Goal: Browse casually: Explore the website without a specific task or goal

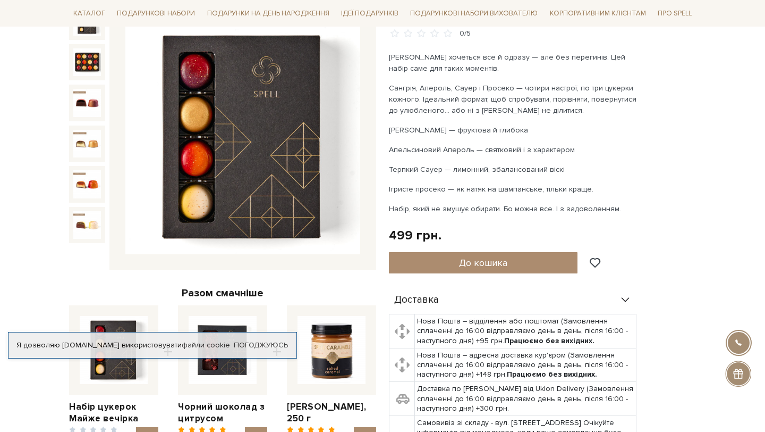
scroll to position [138, 0]
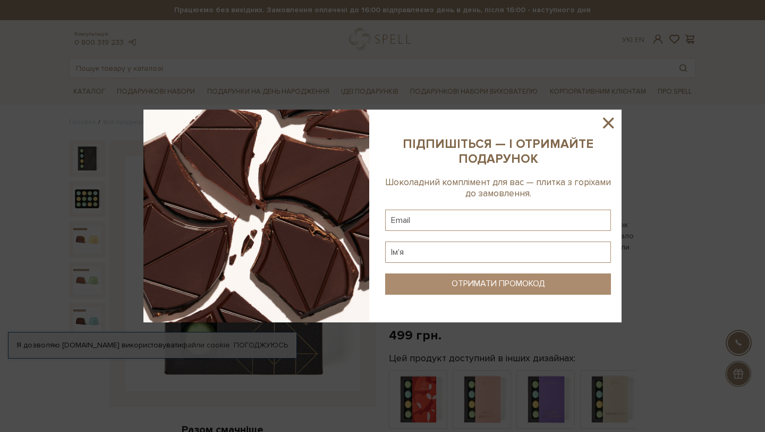
click at [611, 122] on icon at bounding box center [608, 123] width 18 height 18
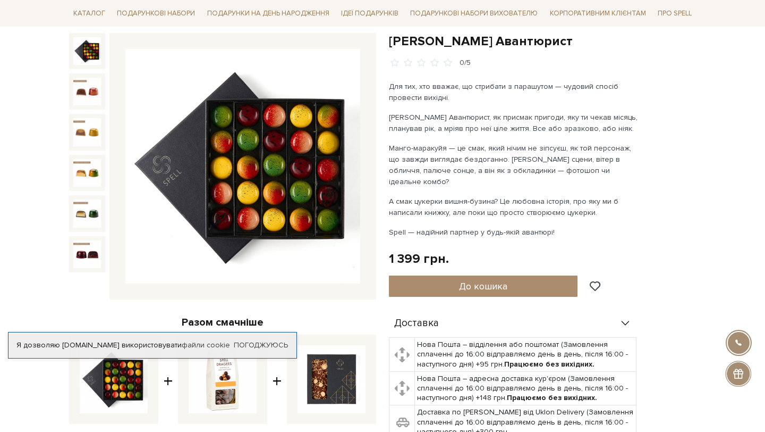
scroll to position [107, 0]
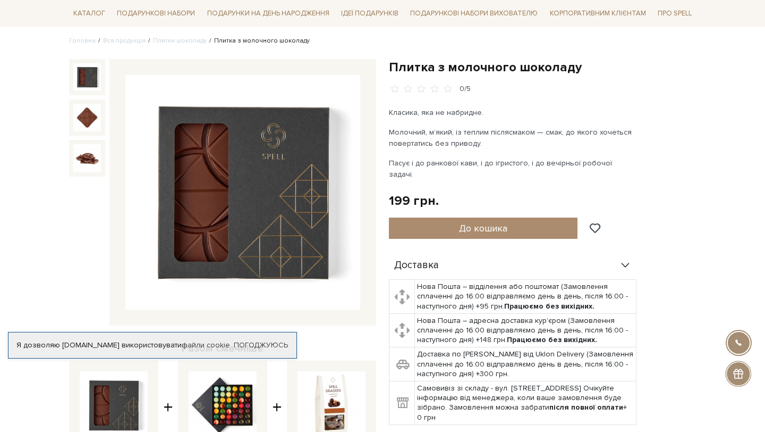
scroll to position [43, 0]
